Goal: Navigation & Orientation: Find specific page/section

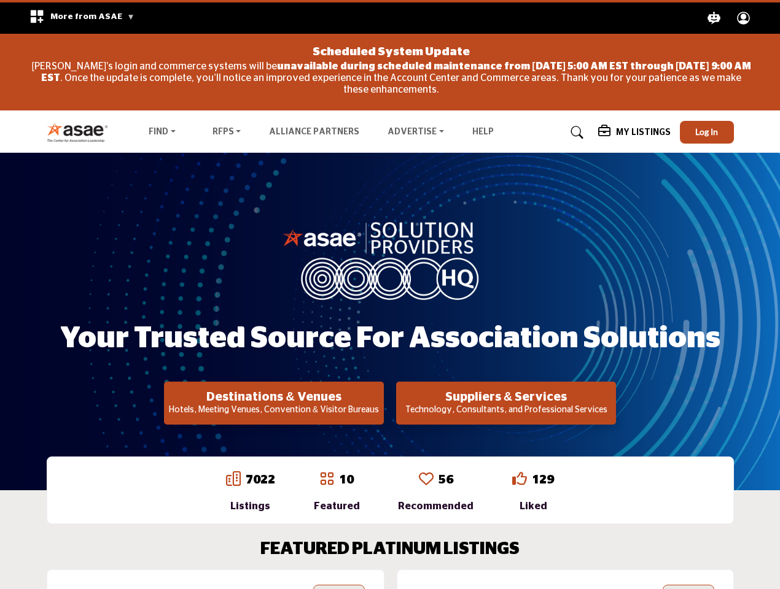
click at [77, 18] on span "More from ASAE" at bounding box center [92, 16] width 84 height 9
click at [714, 18] on icon "Explore ASAE" at bounding box center [714, 18] width 13 height 13
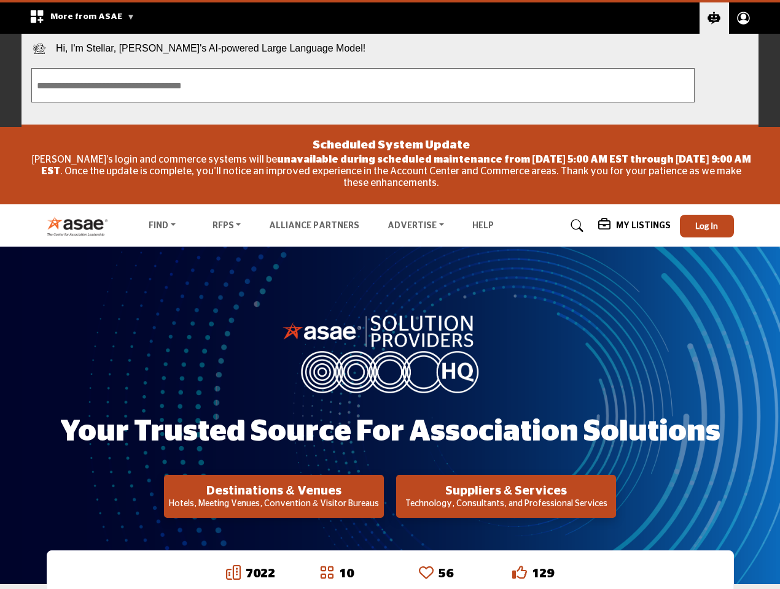
click at [744, 18] on circle "Explore ASAE" at bounding box center [744, 17] width 6 height 6
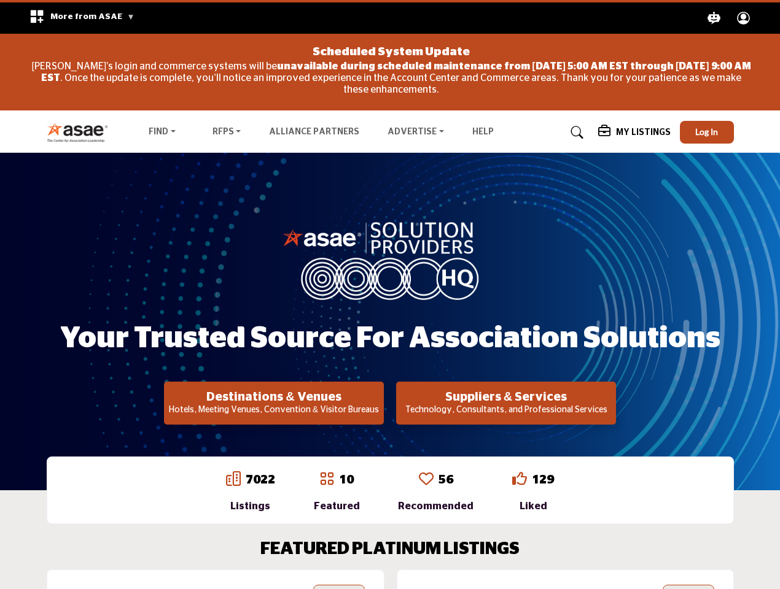
click at [707, 107] on div "Scheduled System Update [PERSON_NAME]'s login and commerce systems will be unav…" at bounding box center [391, 71] width 725 height 69
click at [274, 403] on div "Your Trusted Source for Association Solutions Destinations & Venues Hotels, Mee…" at bounding box center [390, 322] width 687 height 206
click at [506, 403] on div "Your Trusted Source for Association Solutions Destinations & Venues Hotels, Mee…" at bounding box center [390, 322] width 687 height 206
click at [390, 510] on div "7022 Listings 10" at bounding box center [390, 490] width 612 height 39
